Goal: Information Seeking & Learning: Learn about a topic

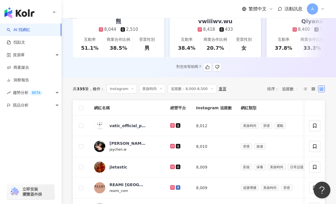
scroll to position [143, 0]
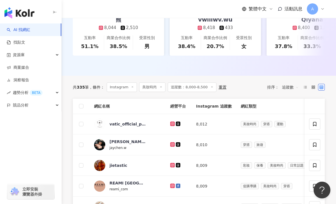
click at [190, 86] on span "追蹤數：8,000-8,500" at bounding box center [192, 88] width 48 height 10
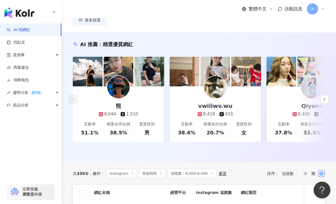
scroll to position [21, 0]
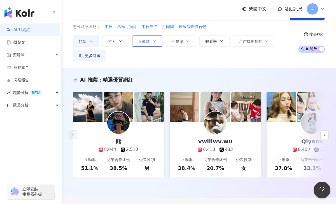
click at [141, 44] on button "追蹤數" at bounding box center [147, 41] width 30 height 11
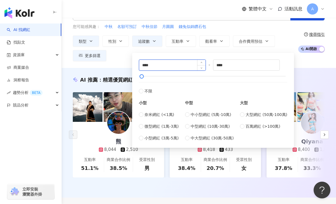
click at [146, 65] on input "****" at bounding box center [172, 65] width 66 height 11
type input "****"
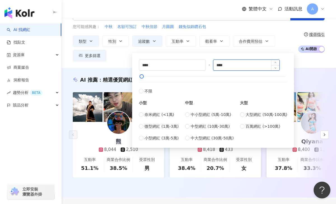
click at [224, 67] on input "****" at bounding box center [246, 65] width 66 height 11
click at [224, 66] on input "****" at bounding box center [246, 65] width 66 height 11
type input "****"
click at [317, 63] on div "Instagram 台灣 搜尋 您可能感興趣： 中秋 名額可預訂 中秋佳節 月圓圓 錢兔似錦鑽石包 類型 性別 追蹤數 互動率 觀看率 合作費用預估 更多篩選…" at bounding box center [199, 32] width 274 height 71
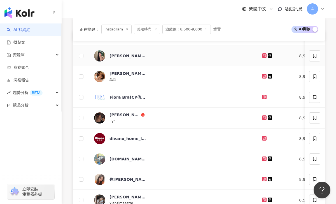
scroll to position [220, 0]
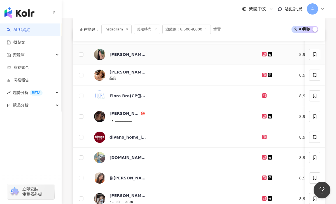
click at [263, 53] on icon at bounding box center [264, 54] width 2 height 2
click at [262, 76] on icon at bounding box center [264, 75] width 4 height 4
click at [257, 118] on td at bounding box center [275, 116] width 37 height 21
click at [262, 118] on icon at bounding box center [264, 116] width 4 height 4
click at [262, 160] on icon at bounding box center [264, 157] width 4 height 4
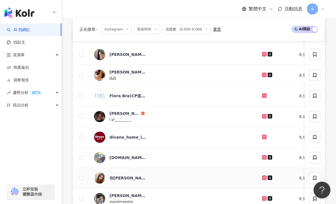
click at [263, 177] on icon at bounding box center [265, 177] width 4 height 3
click at [263, 200] on icon at bounding box center [264, 198] width 2 height 2
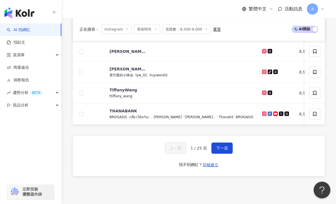
scroll to position [376, 0]
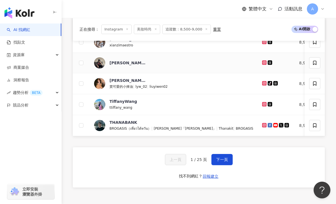
click at [262, 64] on icon at bounding box center [264, 62] width 4 height 4
click at [263, 83] on icon at bounding box center [265, 83] width 4 height 3
click at [262, 105] on icon at bounding box center [264, 104] width 4 height 4
click at [263, 125] on icon at bounding box center [264, 125] width 2 height 2
click at [218, 161] on span "下一頁" at bounding box center [222, 160] width 12 height 4
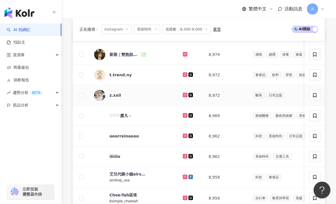
scroll to position [224, 0]
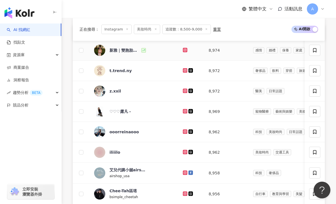
click at [183, 51] on icon at bounding box center [185, 50] width 4 height 4
click at [183, 90] on icon at bounding box center [185, 90] width 4 height 3
click at [184, 112] on icon at bounding box center [185, 111] width 2 height 2
click at [183, 131] on icon at bounding box center [185, 132] width 4 height 4
click at [184, 153] on icon at bounding box center [185, 152] width 2 height 2
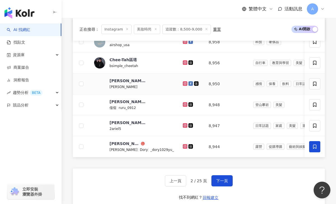
scroll to position [365, 0]
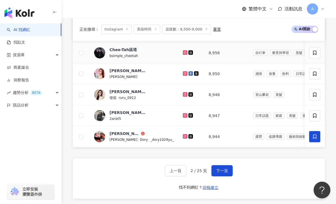
click at [183, 53] on icon at bounding box center [185, 52] width 4 height 3
click at [183, 96] on icon at bounding box center [185, 94] width 4 height 4
click at [184, 115] on icon at bounding box center [184, 115] width 1 height 1
click at [184, 137] on icon at bounding box center [185, 136] width 2 height 2
click at [218, 172] on span "下一頁" at bounding box center [222, 171] width 12 height 4
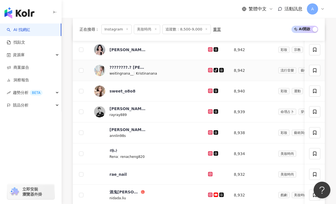
scroll to position [221, 0]
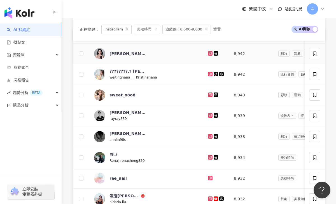
click at [208, 51] on icon at bounding box center [210, 53] width 4 height 4
click at [209, 74] on icon at bounding box center [211, 73] width 4 height 3
click at [210, 95] on icon at bounding box center [210, 94] width 1 height 1
click at [208, 117] on icon at bounding box center [210, 115] width 4 height 4
click at [208, 135] on icon at bounding box center [210, 136] width 4 height 4
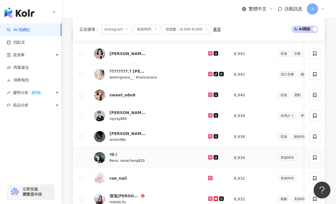
click at [209, 158] on icon at bounding box center [211, 157] width 4 height 3
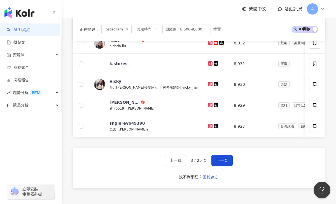
scroll to position [366, 0]
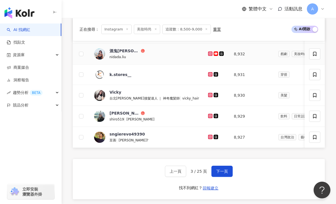
click at [209, 54] on icon at bounding box center [211, 53] width 4 height 3
click at [209, 116] on icon at bounding box center [210, 116] width 2 height 2
click at [209, 137] on icon at bounding box center [211, 136] width 4 height 3
click at [223, 171] on span "下一頁" at bounding box center [222, 171] width 12 height 4
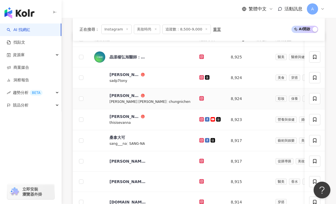
scroll to position [219, 0]
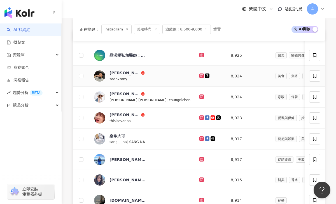
click at [199, 75] on icon at bounding box center [201, 76] width 4 height 4
click at [200, 96] on icon at bounding box center [201, 96] width 2 height 2
click at [201, 118] on icon at bounding box center [201, 117] width 1 height 1
click at [200, 138] on icon at bounding box center [201, 138] width 2 height 2
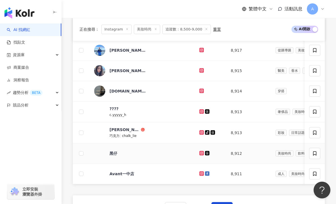
scroll to position [329, 0]
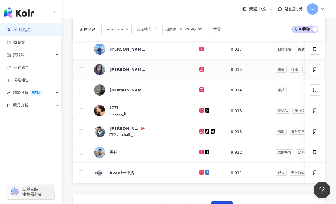
click at [200, 68] on icon at bounding box center [201, 69] width 2 height 2
click at [199, 109] on icon at bounding box center [201, 110] width 4 height 4
click at [200, 132] on icon at bounding box center [201, 131] width 2 height 2
click at [199, 151] on icon at bounding box center [201, 152] width 4 height 4
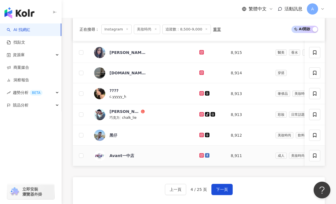
scroll to position [366, 0]
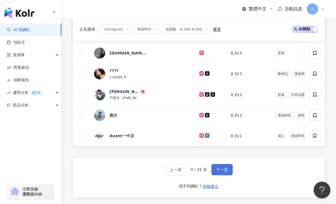
click at [221, 172] on span "下一頁" at bounding box center [222, 170] width 12 height 4
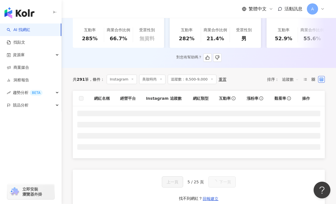
scroll to position [167, 0]
